Goal: Task Accomplishment & Management: Use online tool/utility

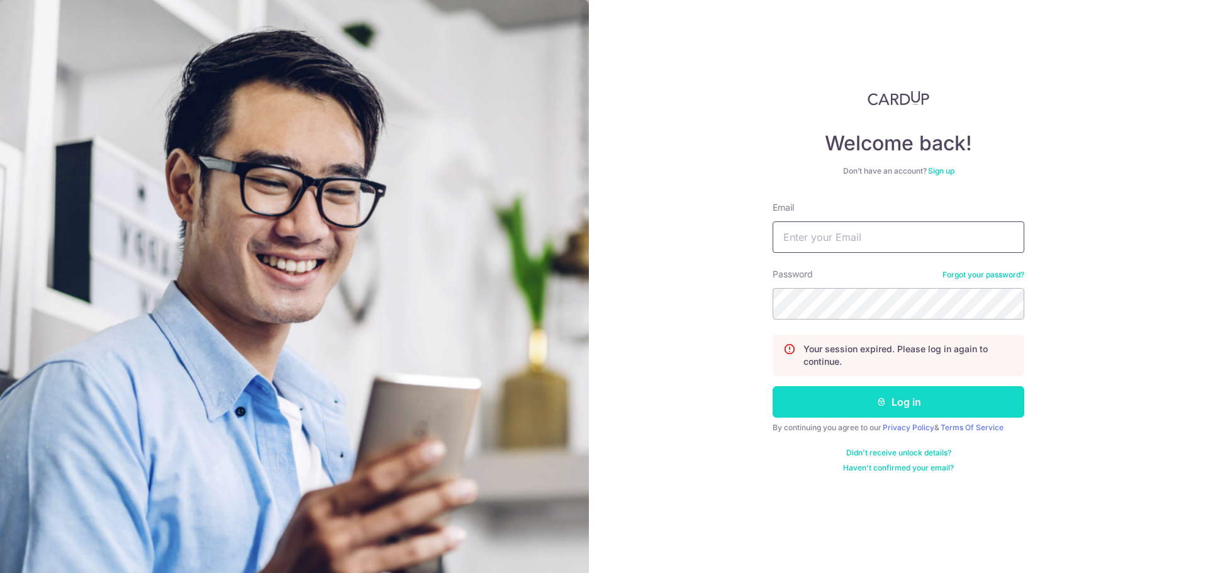
type input "[EMAIL_ADDRESS][DOMAIN_NAME]"
click at [924, 398] on button "Log in" at bounding box center [899, 401] width 252 height 31
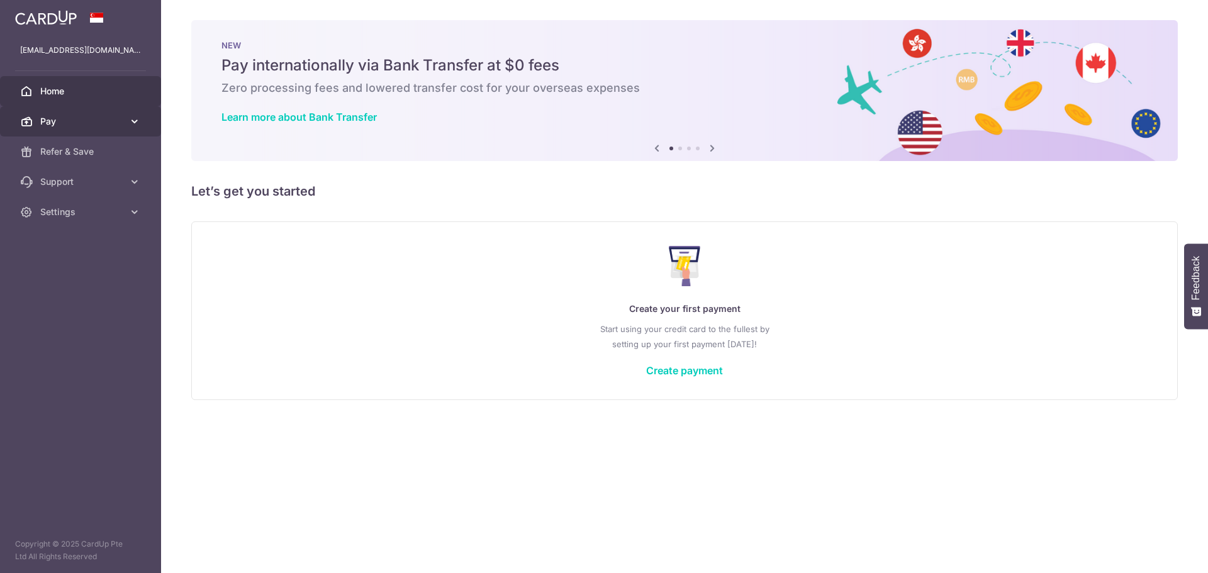
click at [89, 124] on span "Pay" at bounding box center [81, 121] width 83 height 13
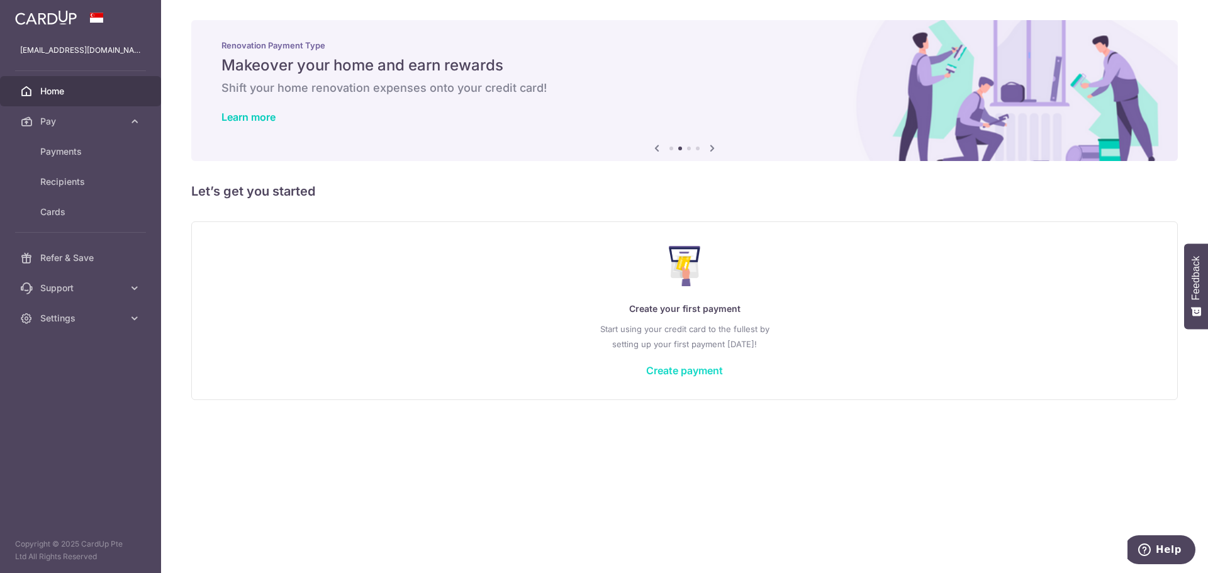
click at [690, 372] on link "Create payment" at bounding box center [684, 370] width 77 height 13
